Goal: Information Seeking & Learning: Check status

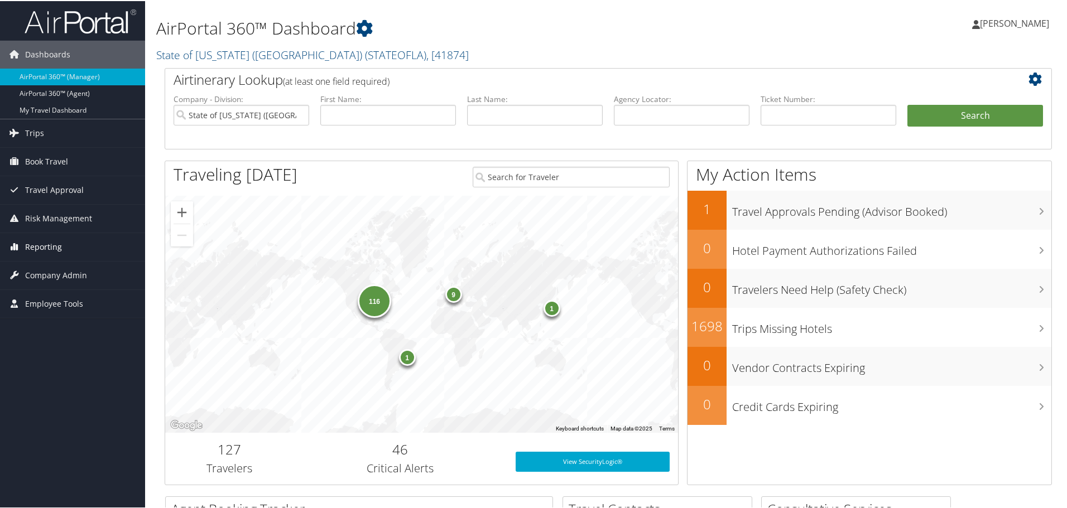
click at [42, 249] on span "Reporting" at bounding box center [43, 246] width 37 height 28
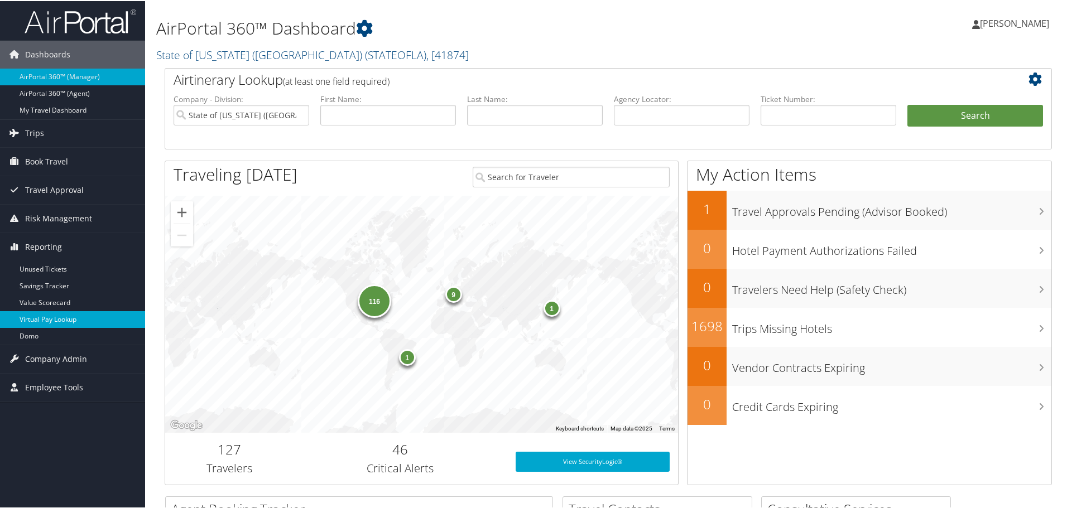
click at [45, 324] on link "Virtual Pay Lookup" at bounding box center [72, 318] width 145 height 17
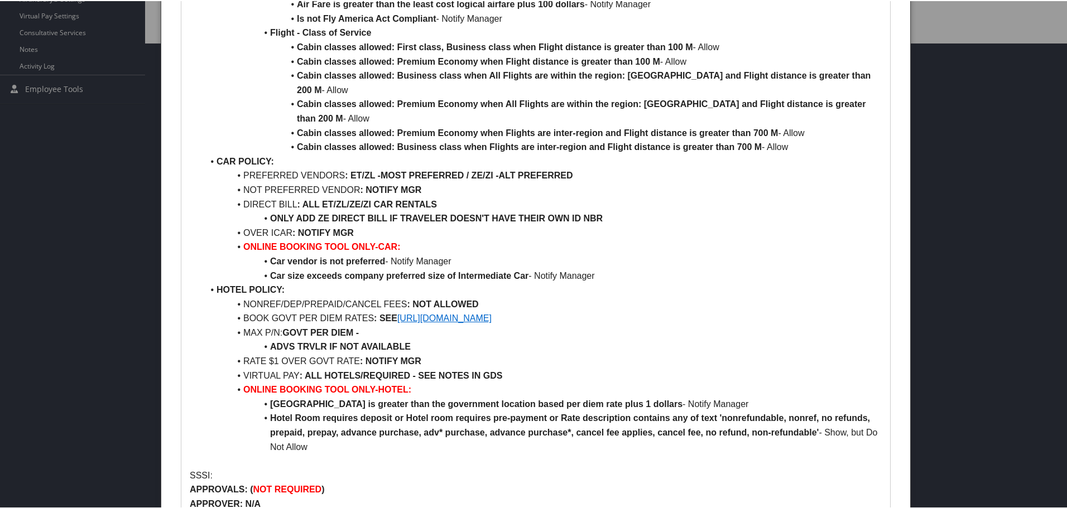
scroll to position [614, 0]
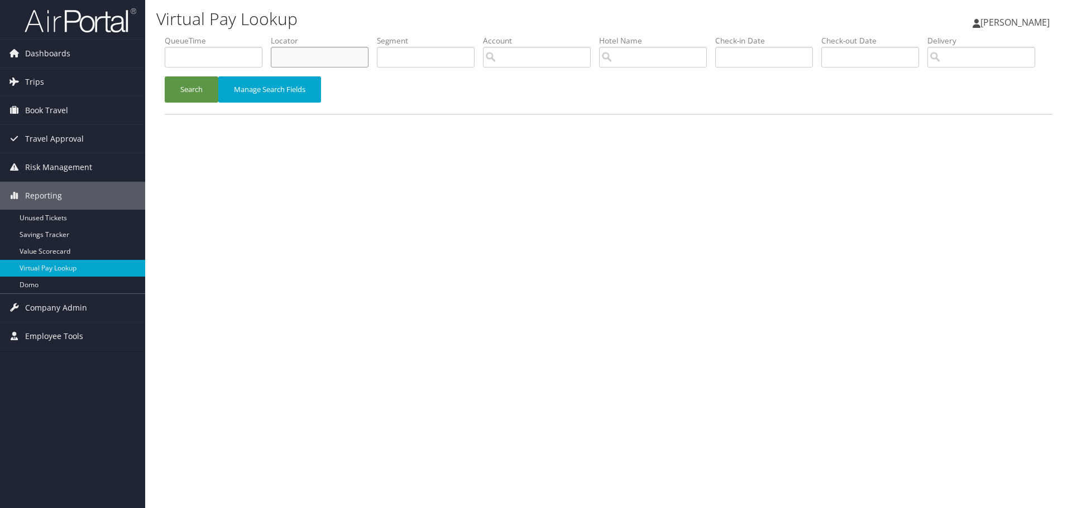
click at [317, 53] on input "text" at bounding box center [320, 57] width 98 height 21
paste input "BWM5D0"
type input "BWM5D0"
click at [189, 103] on button "Search" at bounding box center [192, 89] width 54 height 26
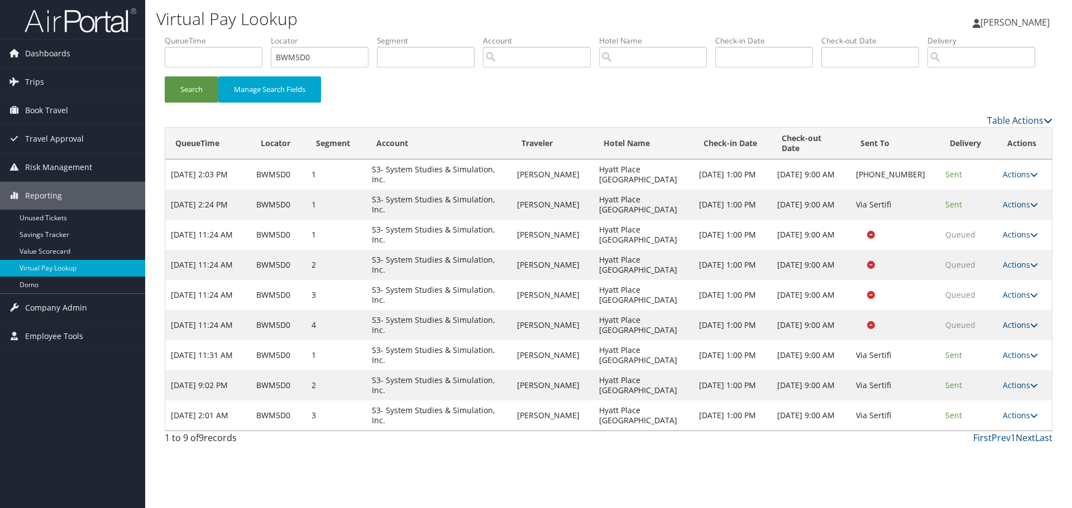
click at [1030, 329] on icon at bounding box center [1034, 325] width 8 height 8
click at [996, 360] on link "Logs" at bounding box center [996, 350] width 70 height 19
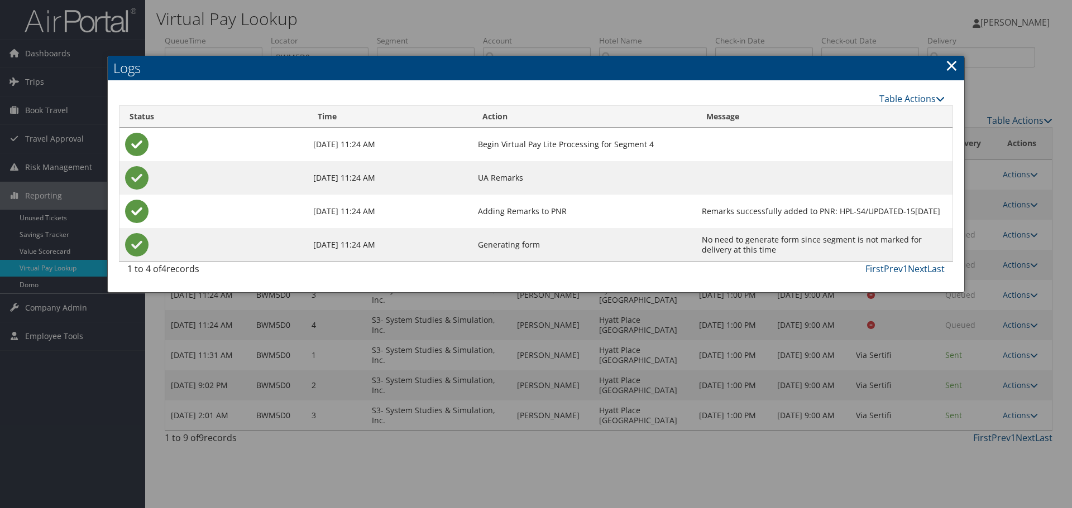
click at [954, 65] on link "×" at bounding box center [951, 65] width 13 height 22
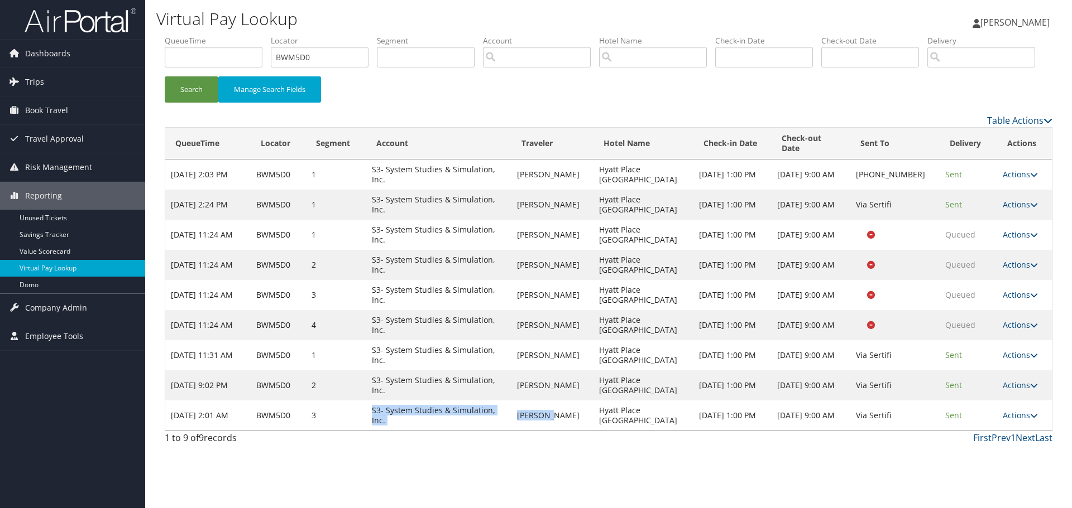
drag, startPoint x: 387, startPoint y: 445, endPoint x: 549, endPoint y: 454, distance: 162.1
click at [549, 431] on tr "Aug 29, 2025 2:01 AM BWM5D0 3 S3- System Studies & Simulation, Inc. DALTON GREE…" at bounding box center [608, 416] width 886 height 30
click at [554, 431] on td "DALTON GREEN" at bounding box center [552, 416] width 82 height 30
click at [173, 103] on button "Search" at bounding box center [192, 89] width 54 height 26
click at [945, 421] on span "Sent" at bounding box center [953, 415] width 17 height 11
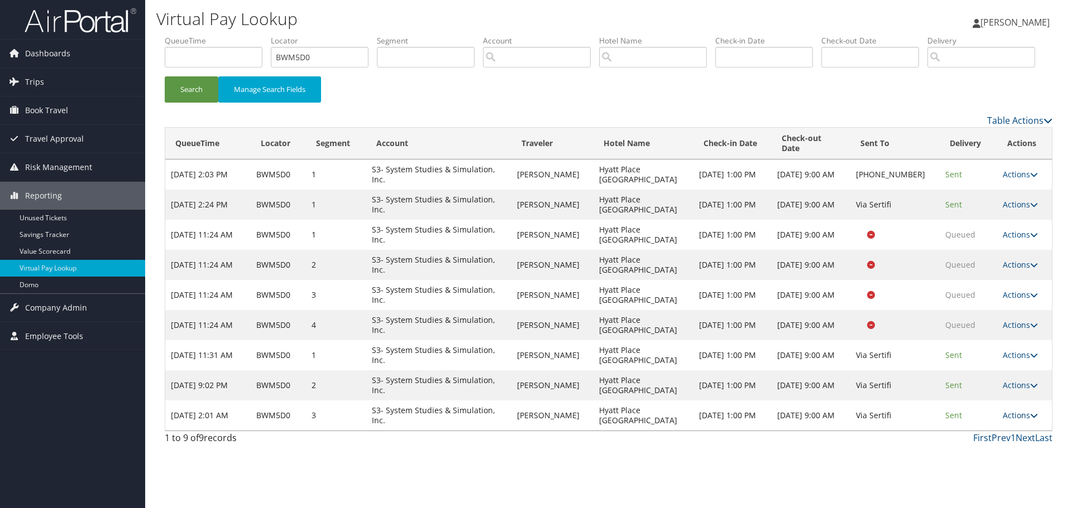
click at [1016, 421] on link "Actions" at bounding box center [1019, 415] width 35 height 11
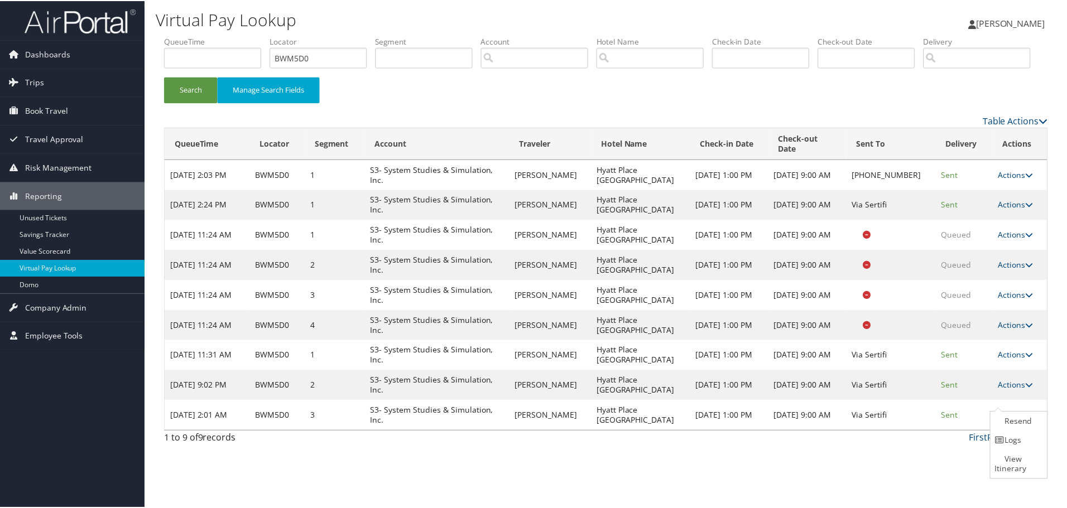
scroll to position [12, 0]
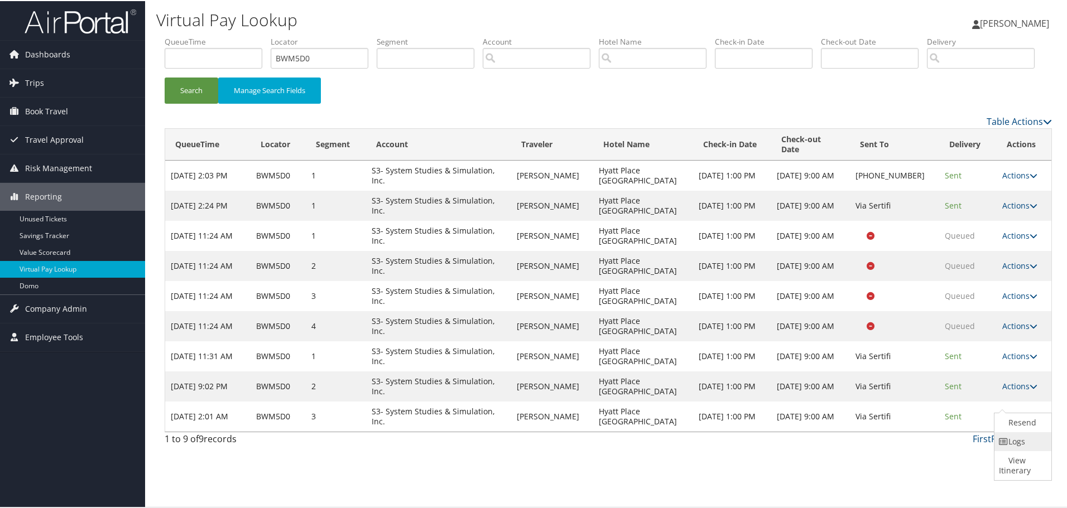
click at [1008, 445] on icon at bounding box center [1004, 441] width 10 height 8
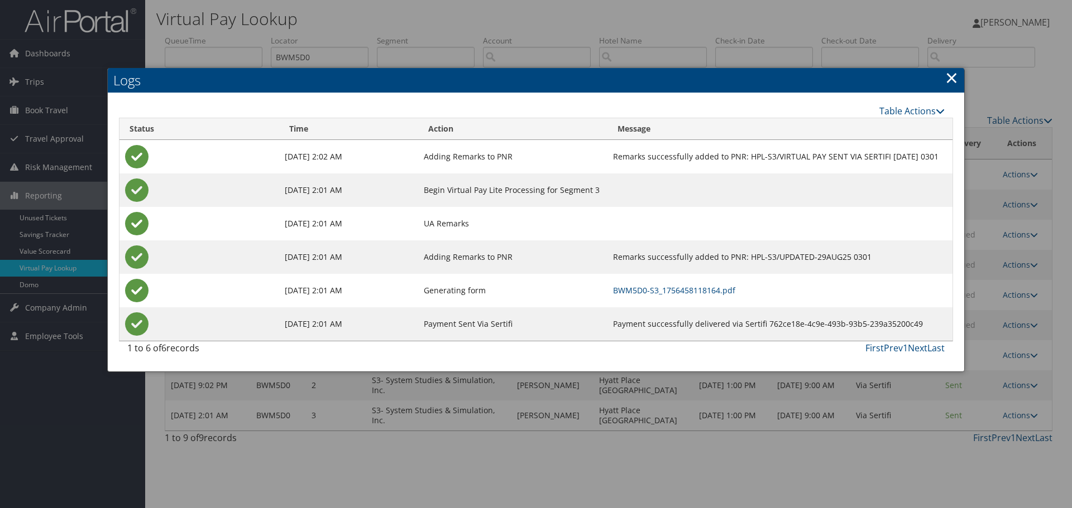
click at [953, 80] on link "×" at bounding box center [951, 77] width 13 height 22
